Goal: Book appointment/travel/reservation

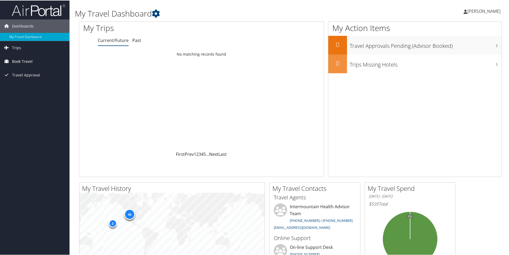
click at [17, 62] on span "Book Travel" at bounding box center [22, 60] width 21 height 13
click at [29, 88] on link "Book/Manage Online Trips" at bounding box center [34, 88] width 69 height 8
drag, startPoint x: 483, startPoint y: 1, endPoint x: 20, endPoint y: 198, distance: 503.3
click at [20, 198] on div "Dashboards My Travel Dashboard Trips Current/Future Trips Past Trips Trips Miss…" at bounding box center [255, 202] width 511 height 404
